Goal: Information Seeking & Learning: Learn about a topic

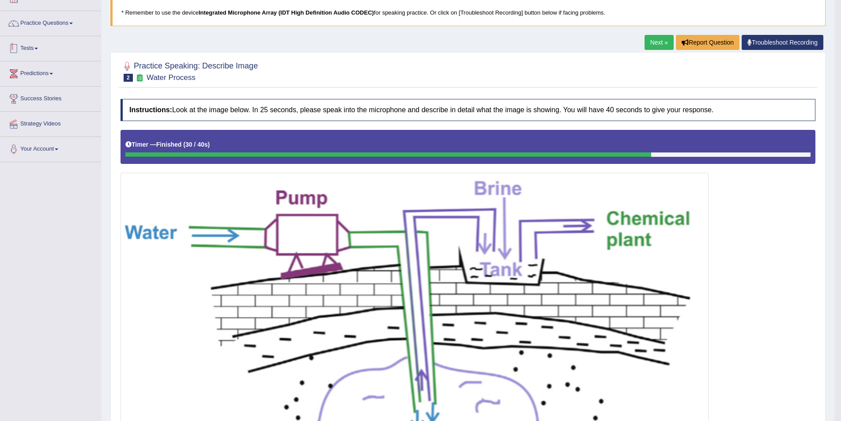
click at [38, 46] on link "Tests" at bounding box center [50, 47] width 101 height 22
click at [38, 46] on link "Tests" at bounding box center [49, 47] width 98 height 22
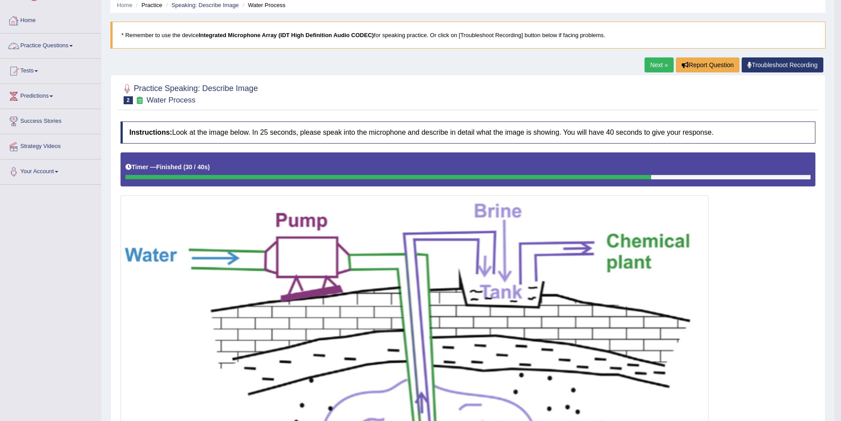
scroll to position [14, 0]
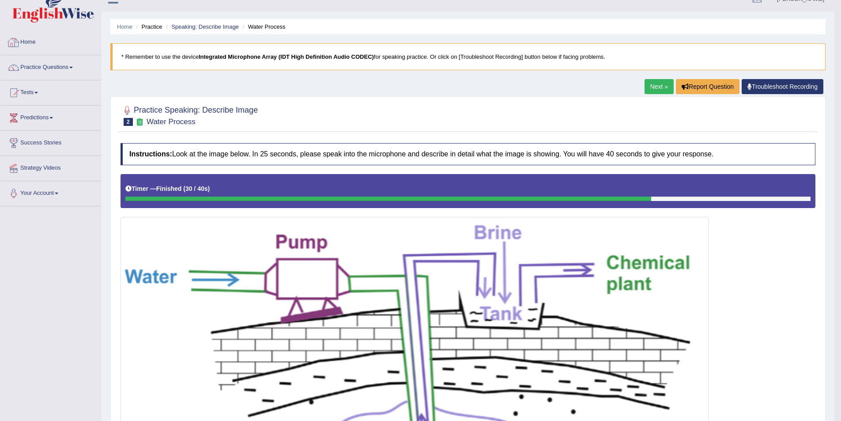
click at [63, 65] on link "Practice Questions" at bounding box center [50, 66] width 101 height 22
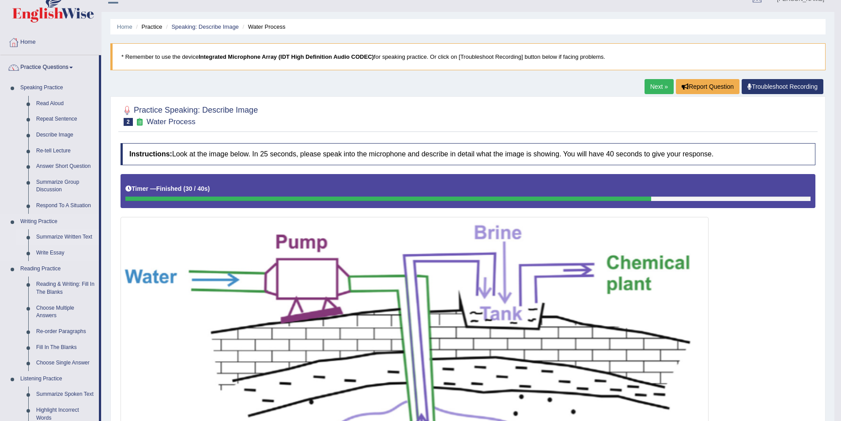
click at [69, 237] on link "Summarize Written Text" at bounding box center [65, 237] width 67 height 16
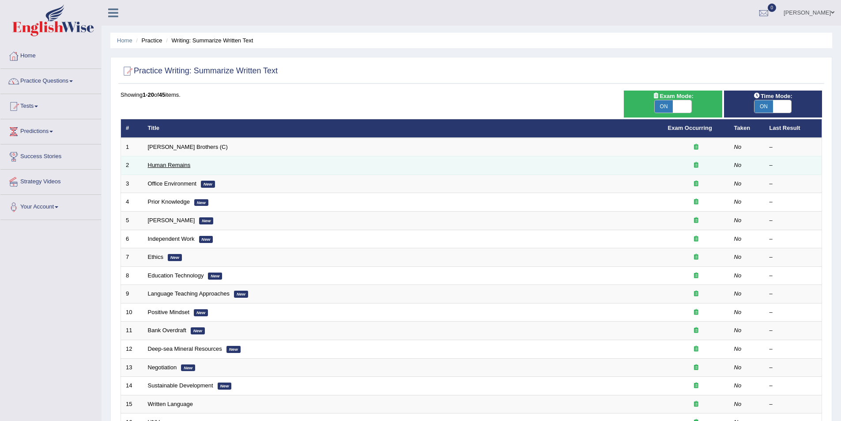
click at [161, 164] on link "Human Remains" at bounding box center [169, 164] width 43 height 7
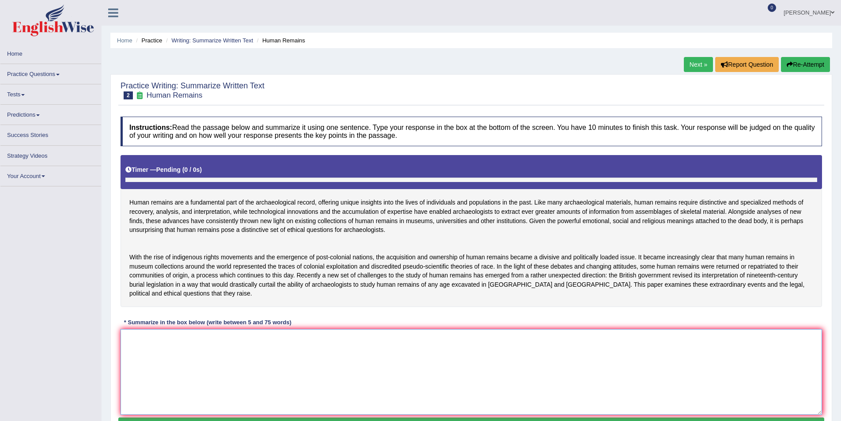
click at [173, 353] on textarea at bounding box center [470, 372] width 701 height 86
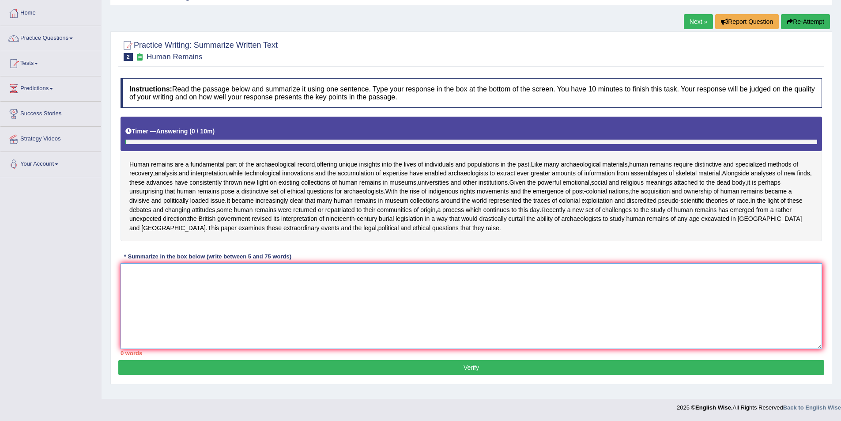
scroll to position [53, 0]
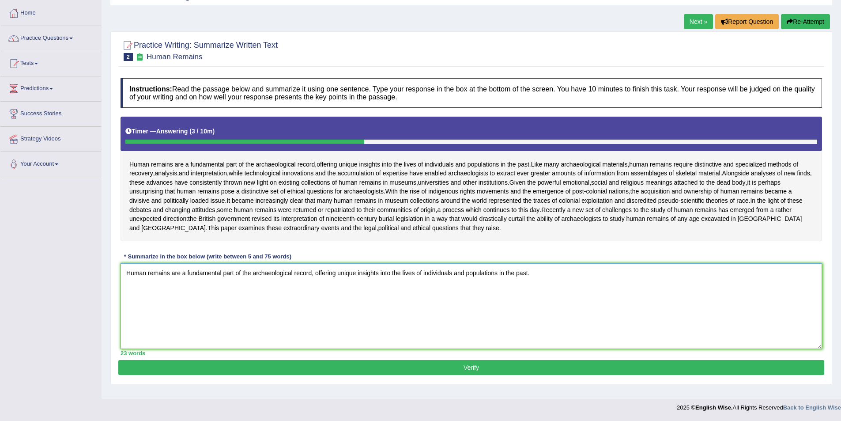
type textarea "Human remains are a fundamental part of the archaeological record, offering uni…"
click at [571, 375] on button "Verify" at bounding box center [471, 367] width 706 height 15
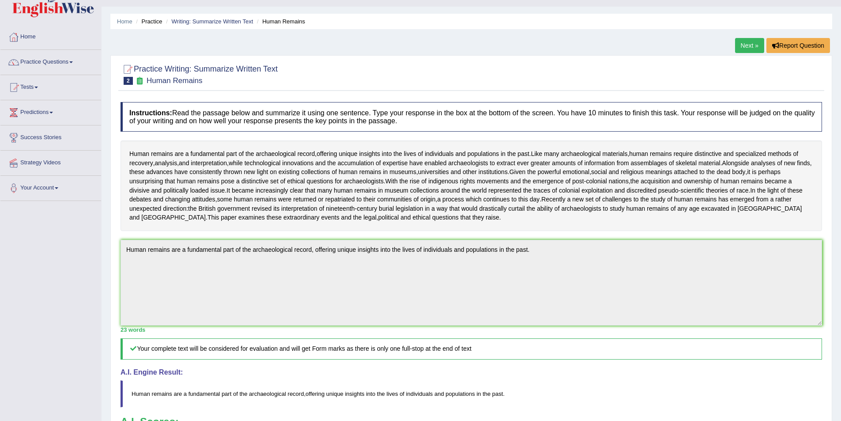
scroll to position [0, 0]
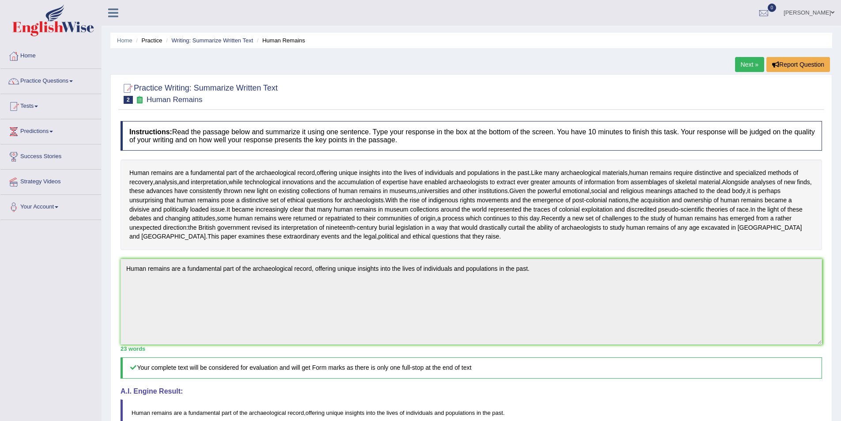
click at [745, 64] on link "Next »" at bounding box center [749, 64] width 29 height 15
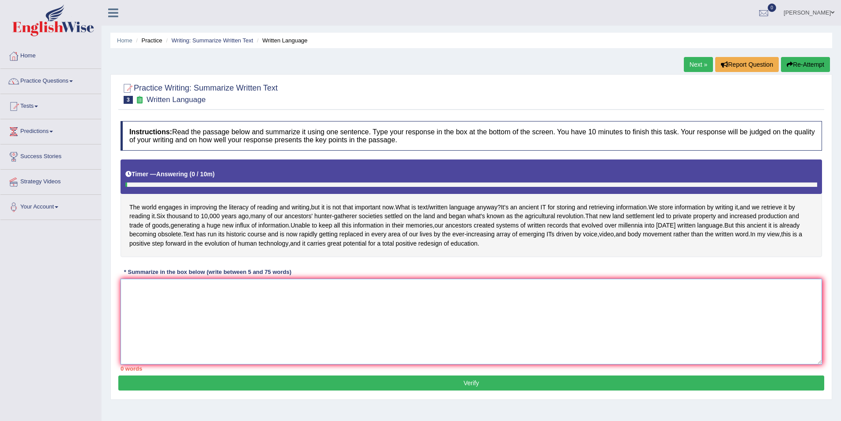
click at [336, 313] on textarea at bounding box center [470, 321] width 701 height 86
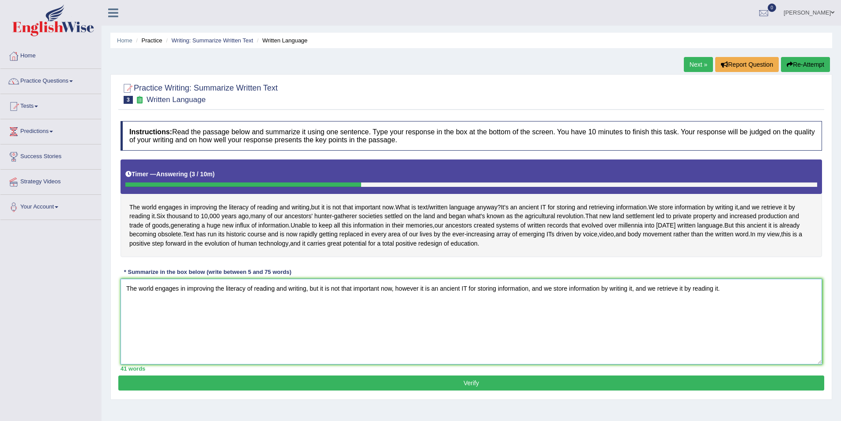
drag, startPoint x: 396, startPoint y: 307, endPoint x: 418, endPoint y: 306, distance: 22.1
click at [418, 306] on textarea "The world engages in improving the literacy of reading and writing, but it is n…" at bounding box center [470, 321] width 701 height 86
click at [708, 308] on textarea "The world engages in improving the literacy of reading and writing, but it is n…" at bounding box center [470, 321] width 701 height 86
drag, startPoint x: 312, startPoint y: 224, endPoint x: 361, endPoint y: 224, distance: 49.0
click at [361, 224] on div "The world engages in improving the literacy of reading and writing , but it is …" at bounding box center [470, 207] width 701 height 97
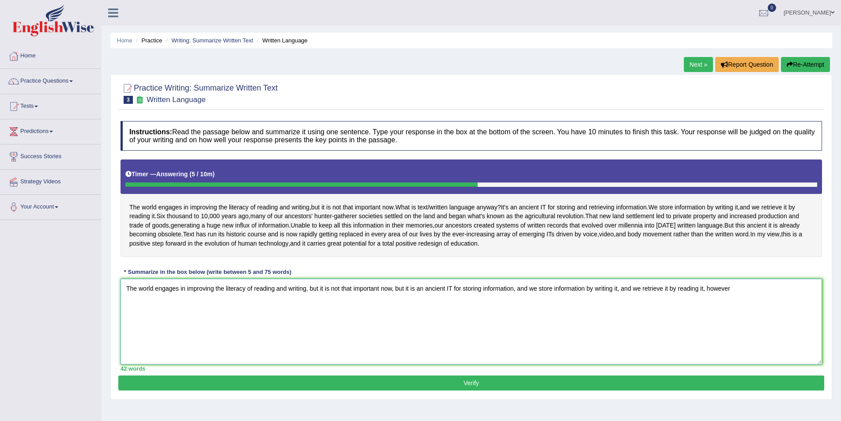
drag, startPoint x: 406, startPoint y: 305, endPoint x: 396, endPoint y: 305, distance: 9.3
click at [396, 305] on textarea "The world engages in improving the literacy of reading and writing, but it is n…" at bounding box center [470, 321] width 701 height 86
click at [730, 307] on textarea "The world engages in improving the literacy of reading and writing, but it is n…" at bounding box center [470, 321] width 701 height 86
click at [785, 305] on textarea "The world engages in improving the literacy of reading and writing, but it is n…" at bounding box center [470, 321] width 701 height 86
click at [211, 321] on textarea "The world engages in improving the literacy of reading and writing, but it is n…" at bounding box center [470, 321] width 701 height 86
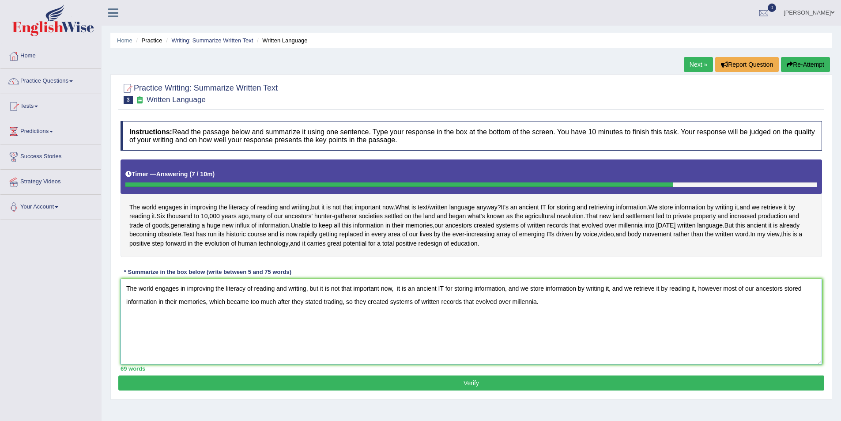
drag, startPoint x: 717, startPoint y: 323, endPoint x: 435, endPoint y: 337, distance: 282.7
click at [435, 337] on textarea "The world engages in improving the literacy of reading and writing, but it is n…" at bounding box center [470, 321] width 701 height 86
drag, startPoint x: 744, startPoint y: 305, endPoint x: 725, endPoint y: 305, distance: 19.4
click at [725, 305] on textarea "The world engages in improving the literacy of reading and writing, but it is n…" at bounding box center [470, 321] width 701 height 86
click at [290, 323] on textarea "The world engages in improving the literacy of reading and writing, but it is n…" at bounding box center [470, 321] width 701 height 86
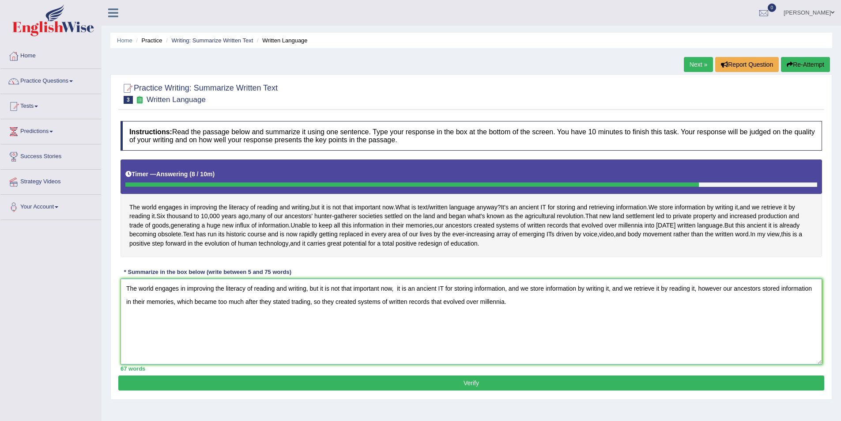
click at [281, 321] on textarea "The world engages in improving the literacy of reading and writing, but it is n…" at bounding box center [470, 321] width 701 height 86
click at [509, 319] on textarea "The world engages in improving the literacy of reading and writing, but it is n…" at bounding box center [470, 321] width 701 height 86
type textarea "The world engages in improving the literacy of reading and writing, but it is n…"
click at [476, 390] on button "Verify" at bounding box center [471, 382] width 706 height 15
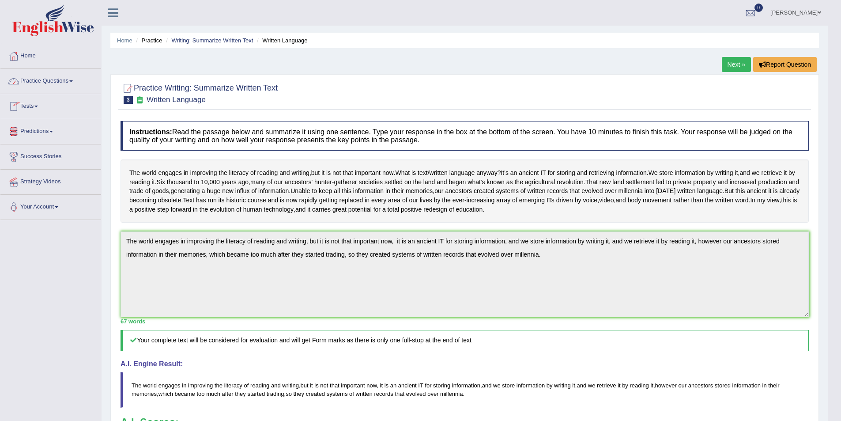
click at [73, 79] on link "Practice Questions" at bounding box center [50, 80] width 101 height 22
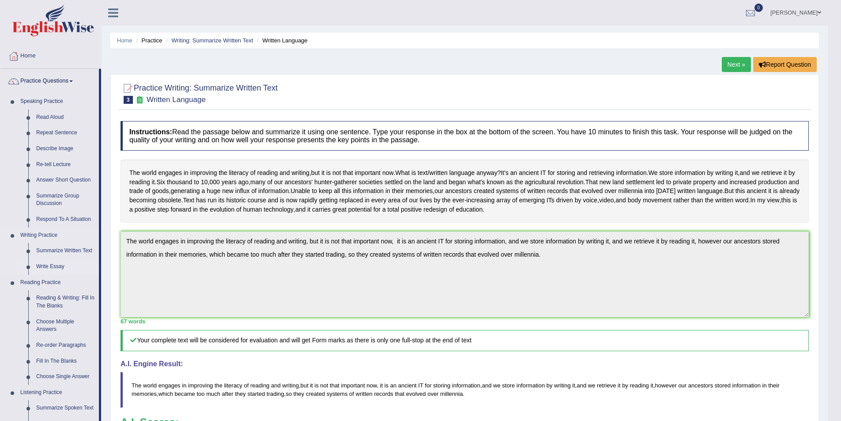
click at [47, 265] on link "Write Essay" at bounding box center [65, 267] width 67 height 16
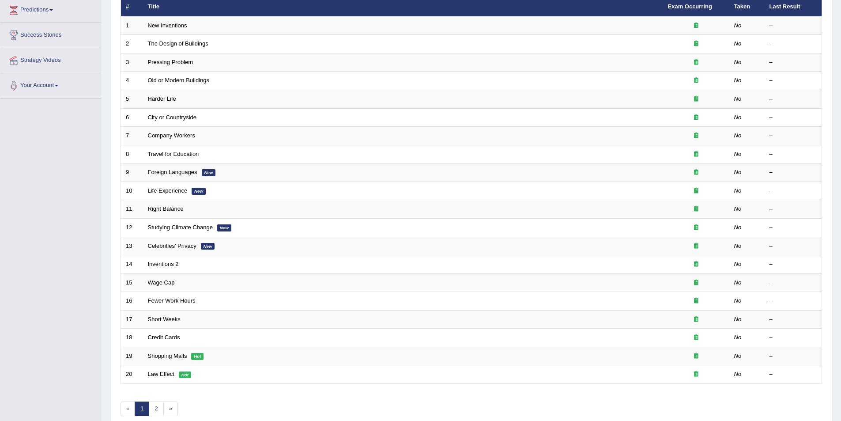
scroll to position [164, 0]
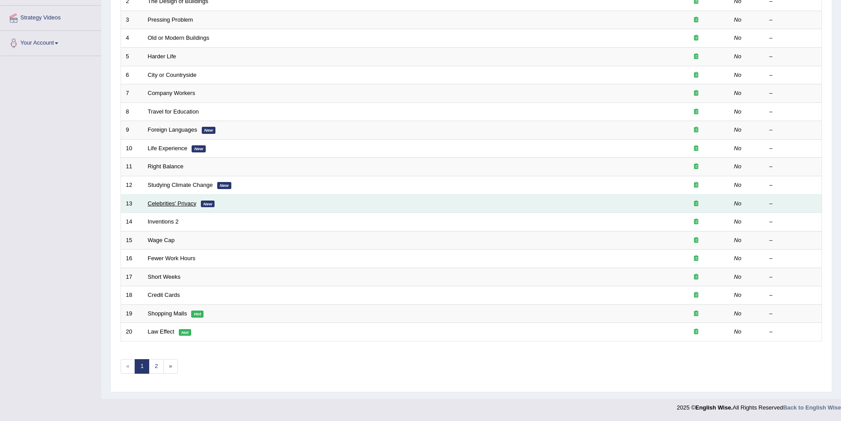
click at [177, 203] on link "Celebrities' Privacy" at bounding box center [172, 203] width 49 height 7
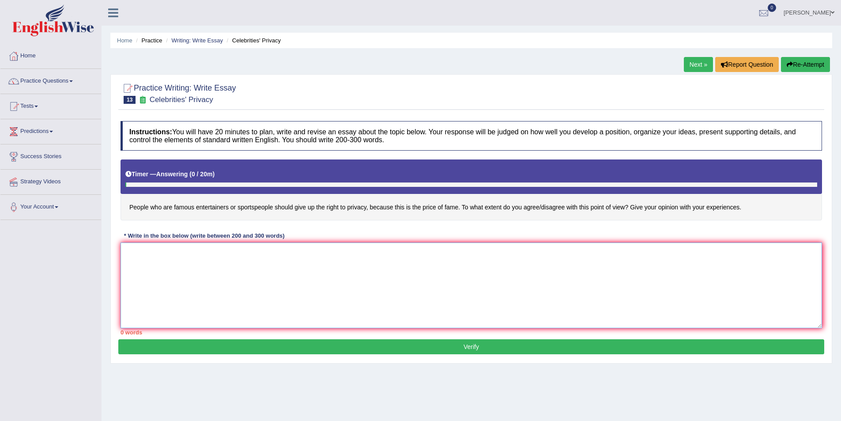
click at [169, 261] on textarea at bounding box center [470, 285] width 701 height 86
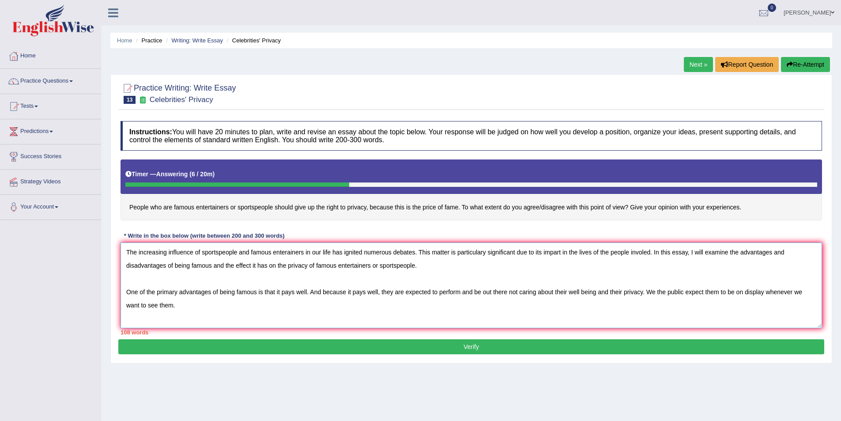
scroll to position [8, 0]
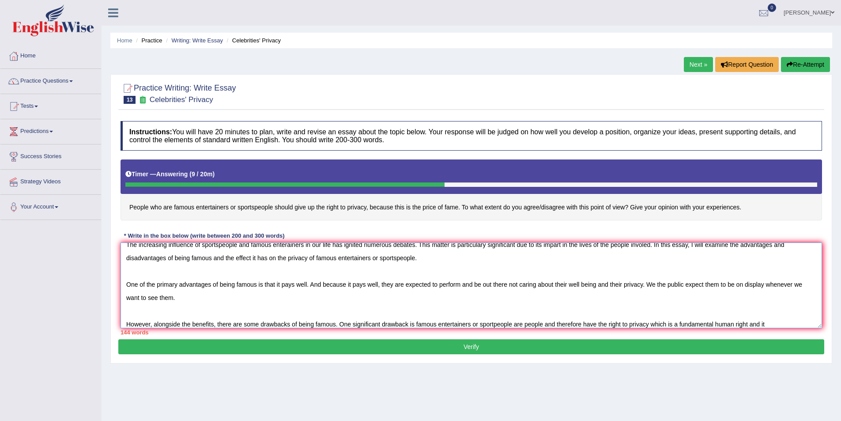
click at [747, 323] on textarea "The increasing influence of sportspeople and famous enterainers in our life has…" at bounding box center [470, 285] width 701 height 86
click at [775, 321] on textarea "The increasing influence of sportspeople and famous enterainers in our life has…" at bounding box center [470, 285] width 701 height 86
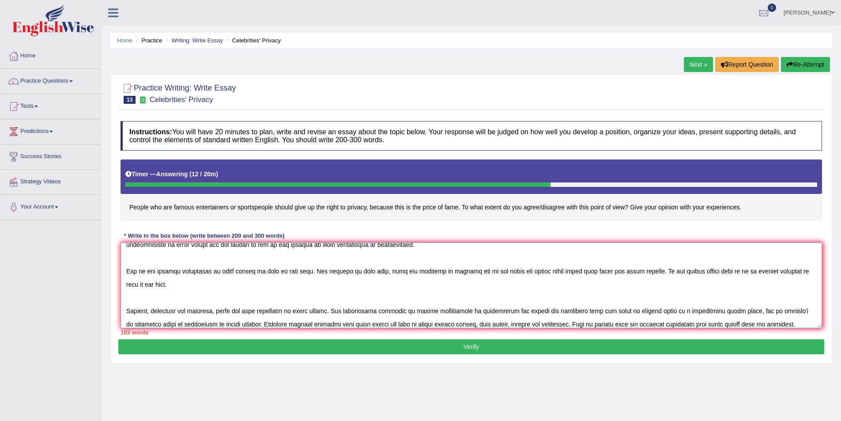
click at [568, 323] on textarea at bounding box center [470, 285] width 701 height 86
click at [182, 284] on textarea at bounding box center [470, 285] width 701 height 86
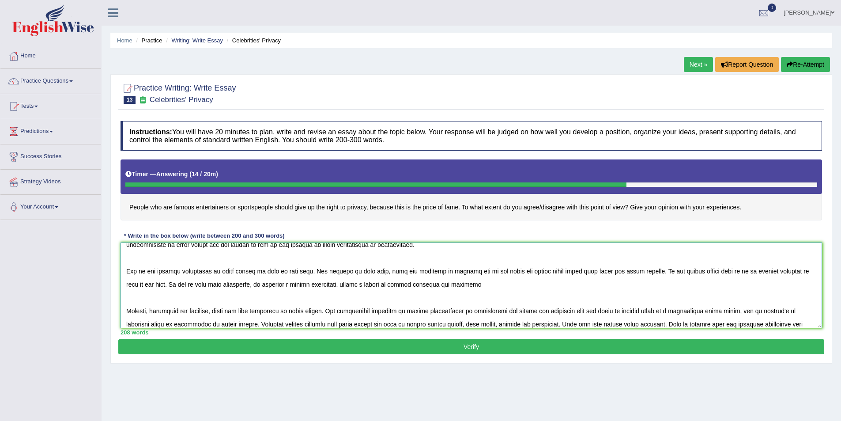
click at [463, 285] on textarea at bounding box center [470, 285] width 701 height 86
click at [469, 284] on textarea at bounding box center [470, 285] width 701 height 86
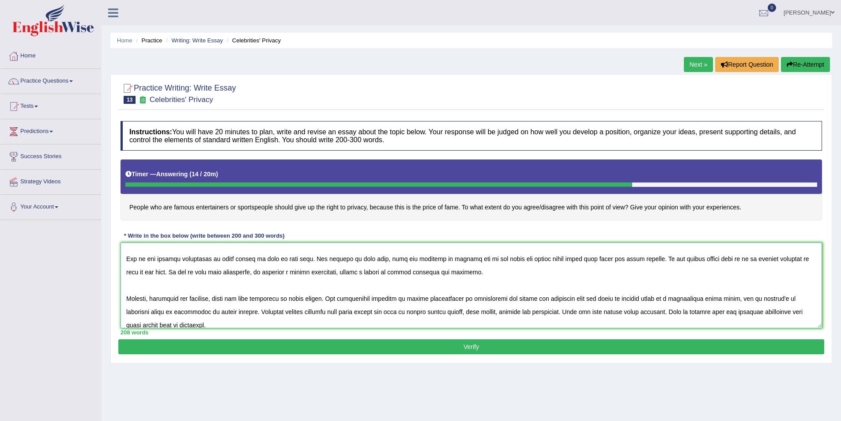
scroll to position [40, 0]
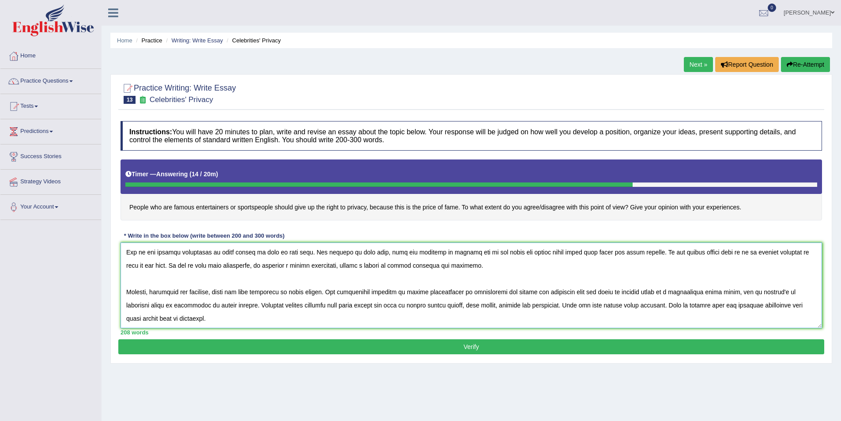
click at [237, 320] on textarea at bounding box center [470, 285] width 701 height 86
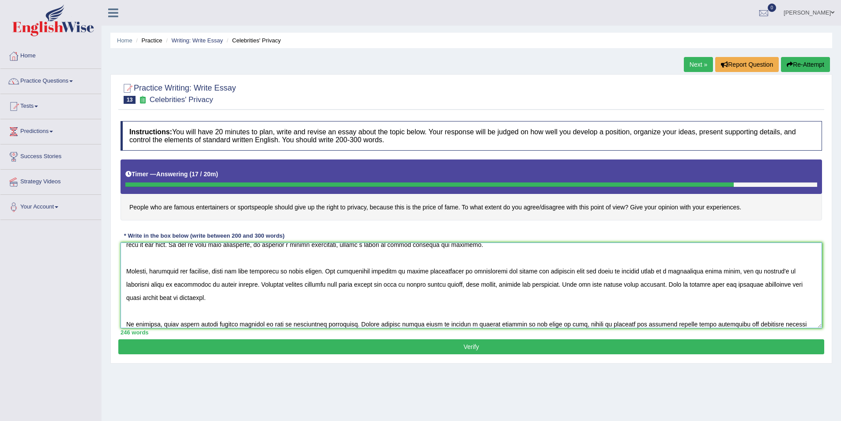
scroll to position [74, 0]
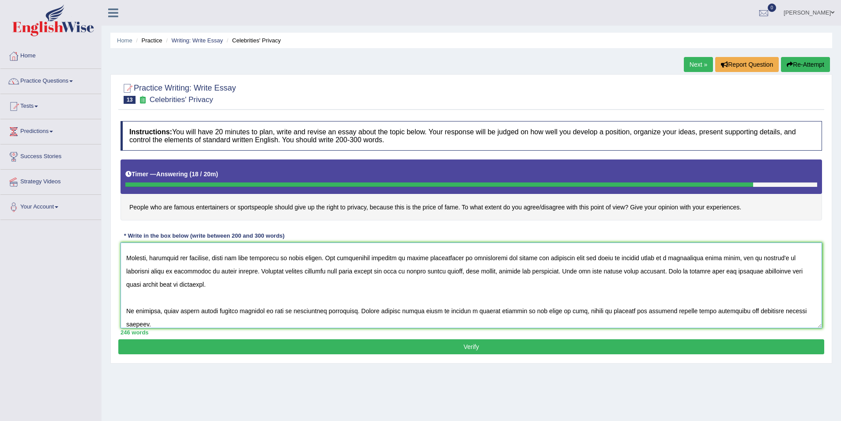
drag, startPoint x: 675, startPoint y: 272, endPoint x: 664, endPoint y: 272, distance: 10.6
click at [664, 272] on textarea at bounding box center [470, 285] width 701 height 86
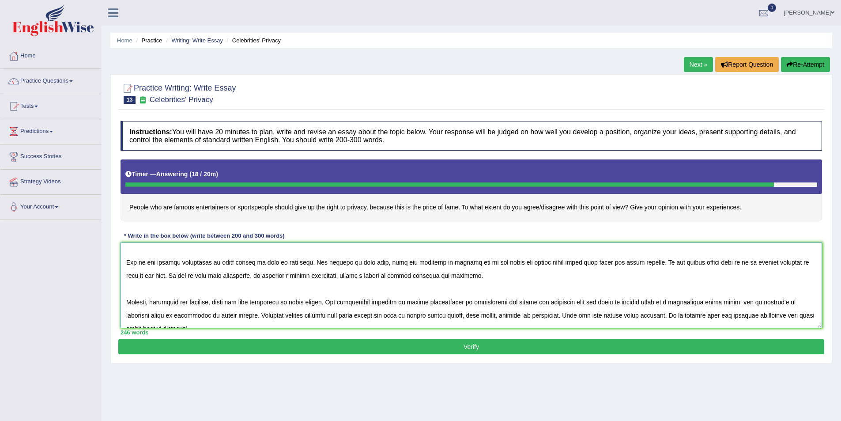
scroll to position [0, 0]
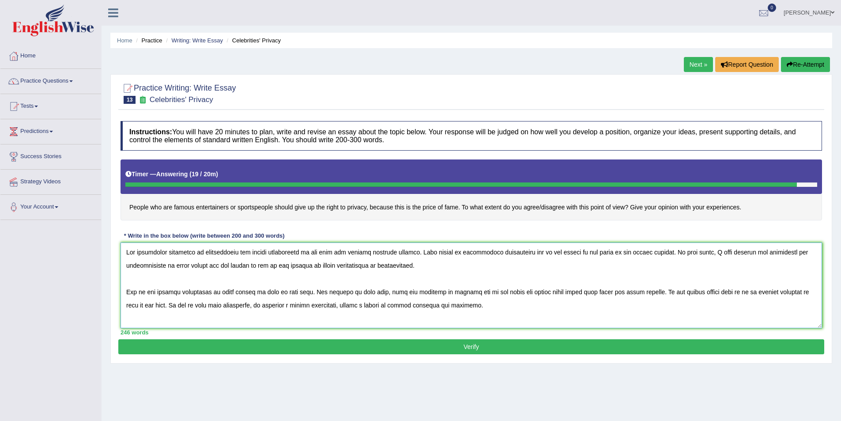
type textarea "The increasing influence of sportspeople and famous enterainers in our life has…"
click at [476, 347] on button "Verify" at bounding box center [471, 346] width 706 height 15
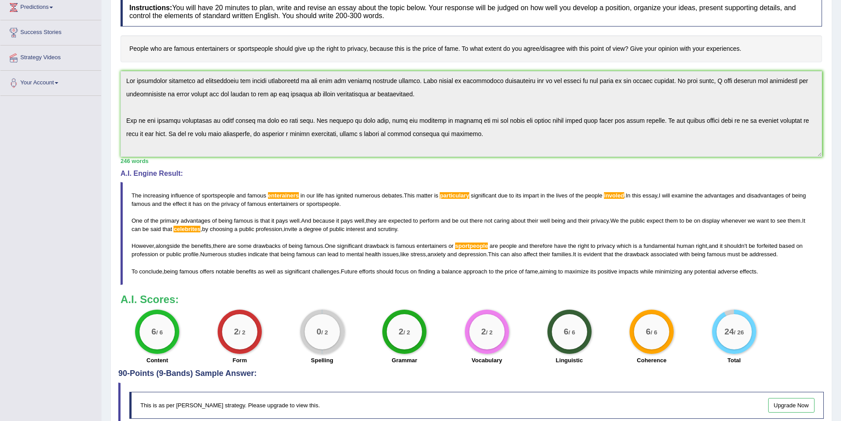
scroll to position [177, 0]
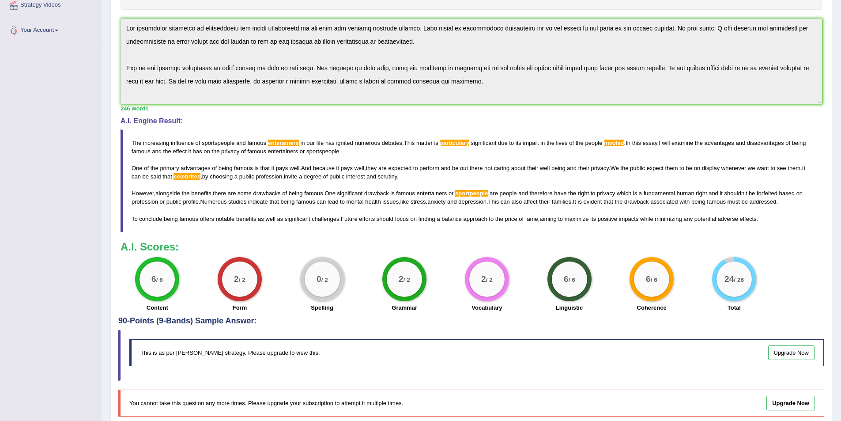
click at [325, 286] on div "0 / 2" at bounding box center [321, 278] width 35 height 35
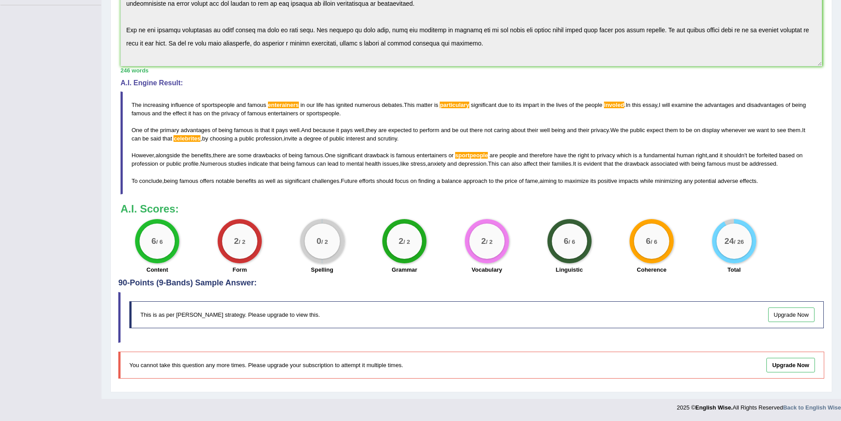
scroll to position [83, 0]
